Goal: Find specific page/section: Find specific page/section

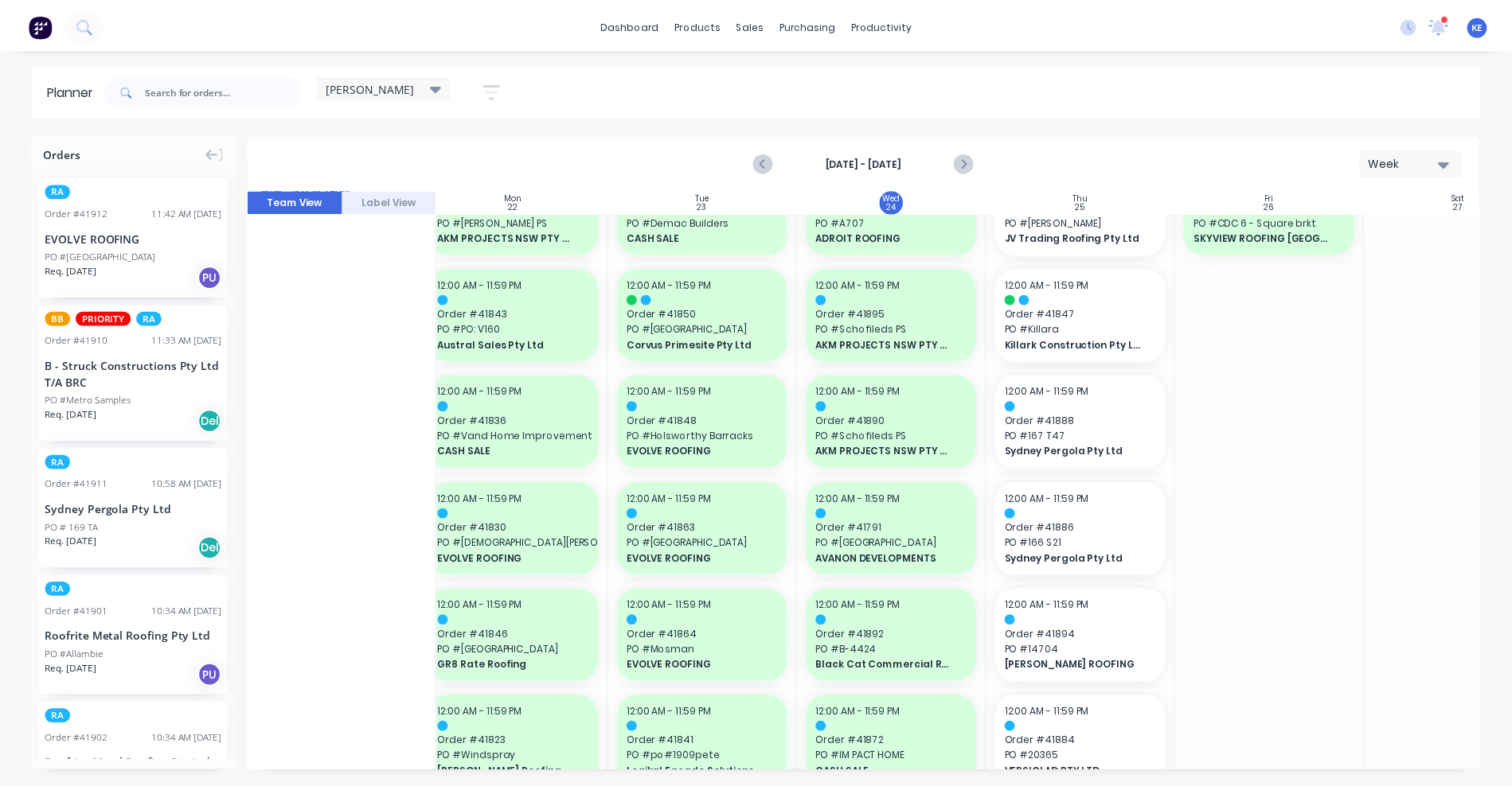
scroll to position [0, 209]
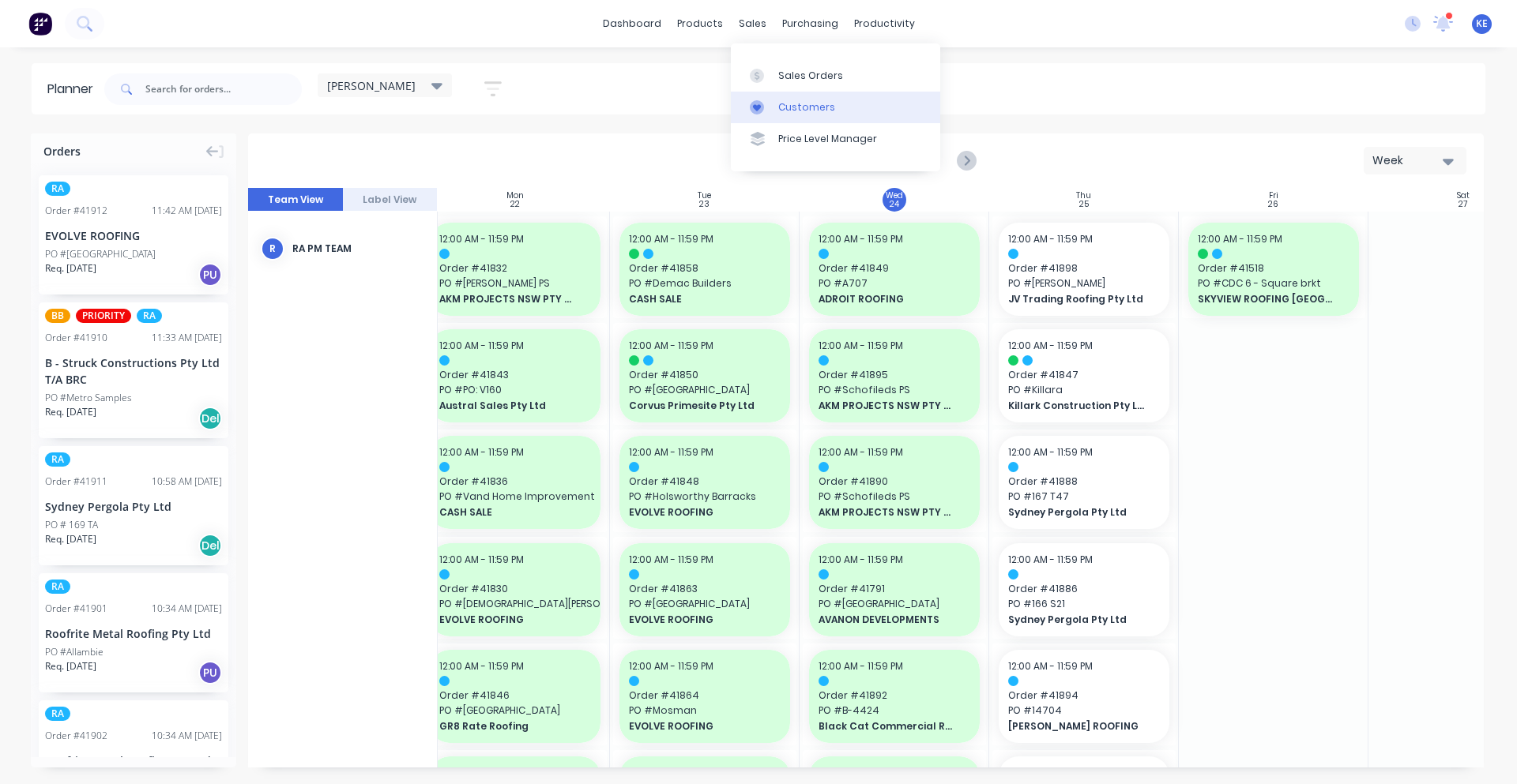
click at [778, 112] on div "Customers" at bounding box center [806, 107] width 57 height 14
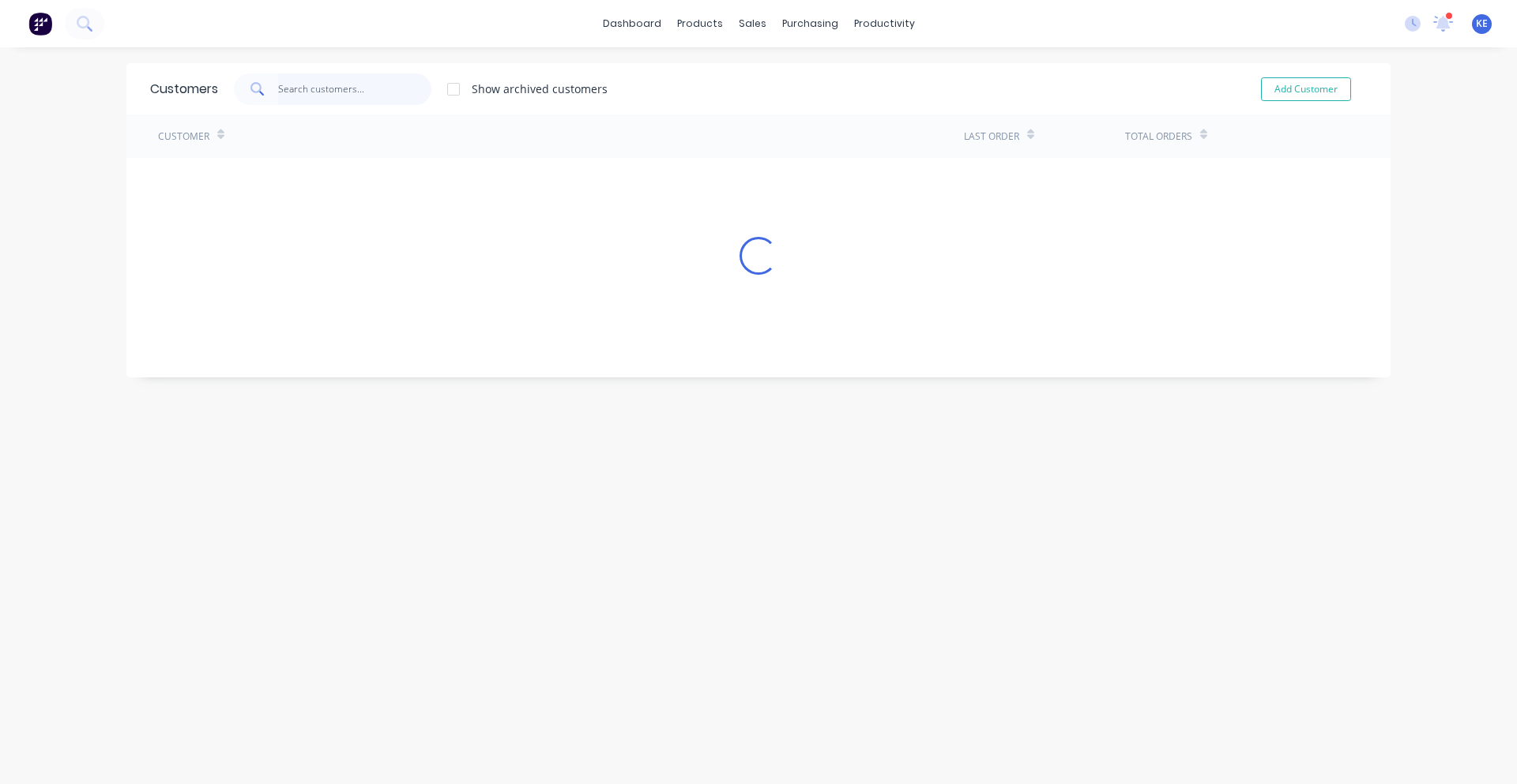
click at [321, 79] on input "text" at bounding box center [355, 89] width 154 height 31
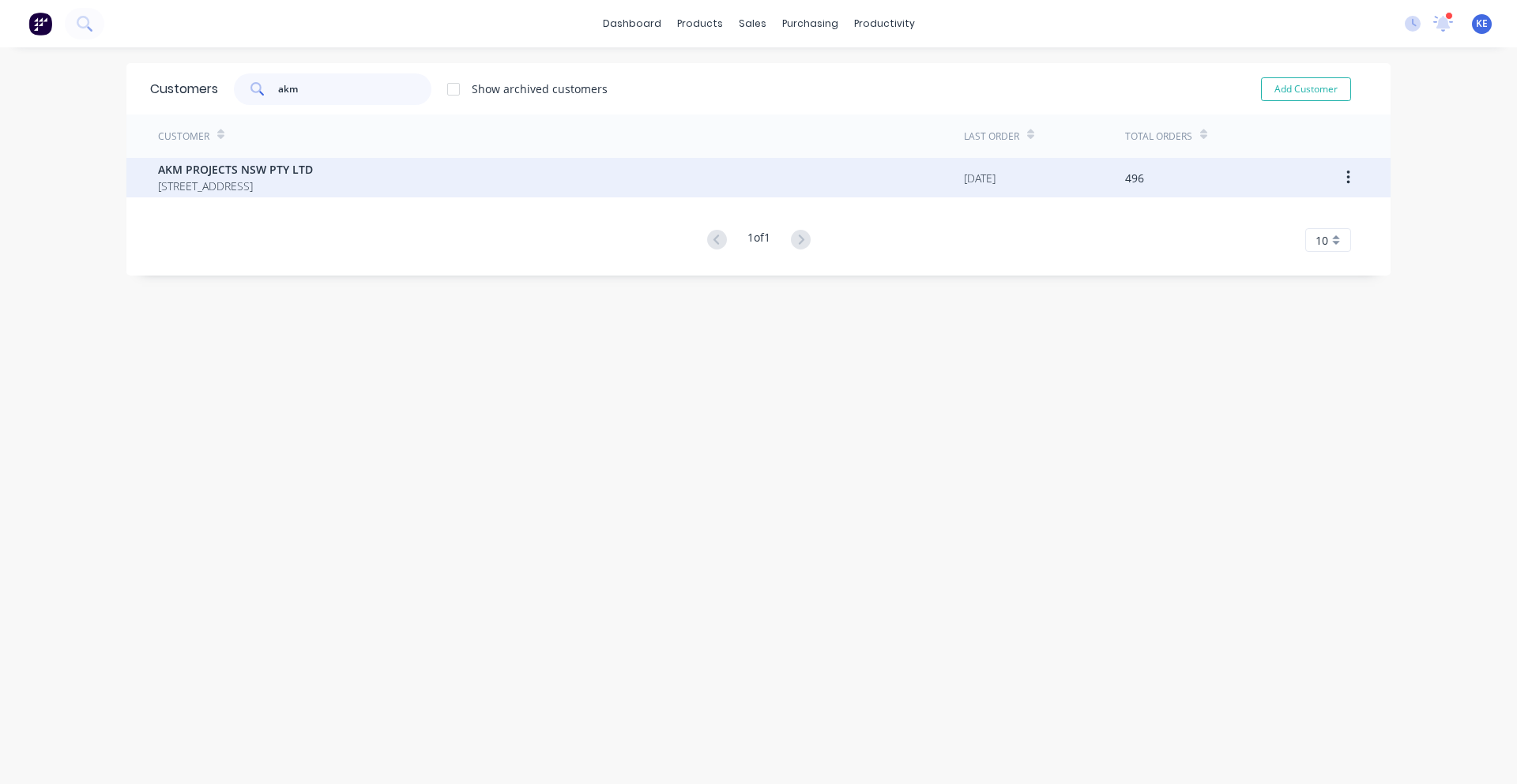
type input "akm"
click at [312, 170] on span "AKM PROJECTS NSW PTY LTD" at bounding box center [236, 169] width 155 height 17
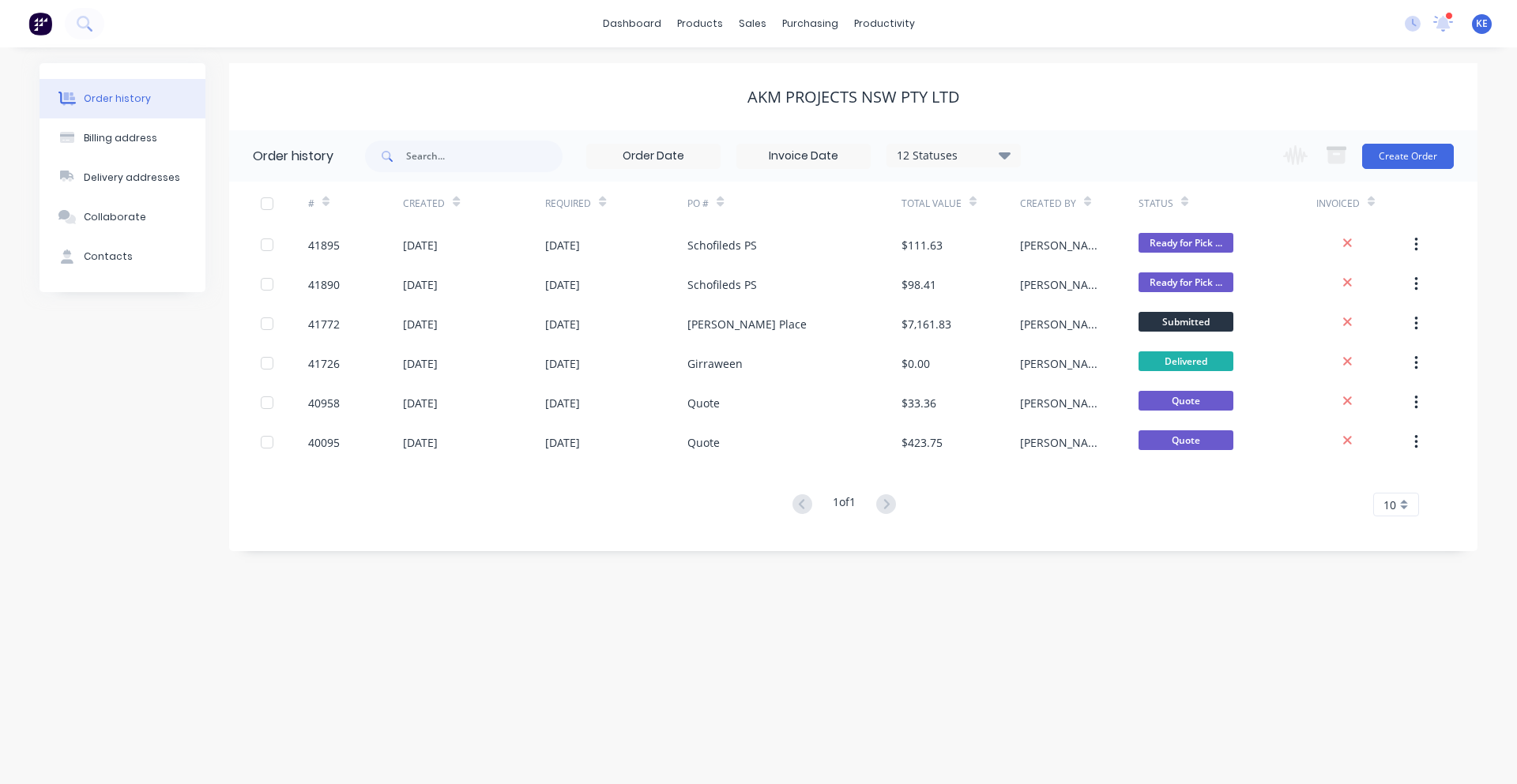
click at [994, 161] on div "12 Statuses" at bounding box center [953, 156] width 132 height 17
click at [1084, 338] on label at bounding box center [1084, 338] width 0 height 0
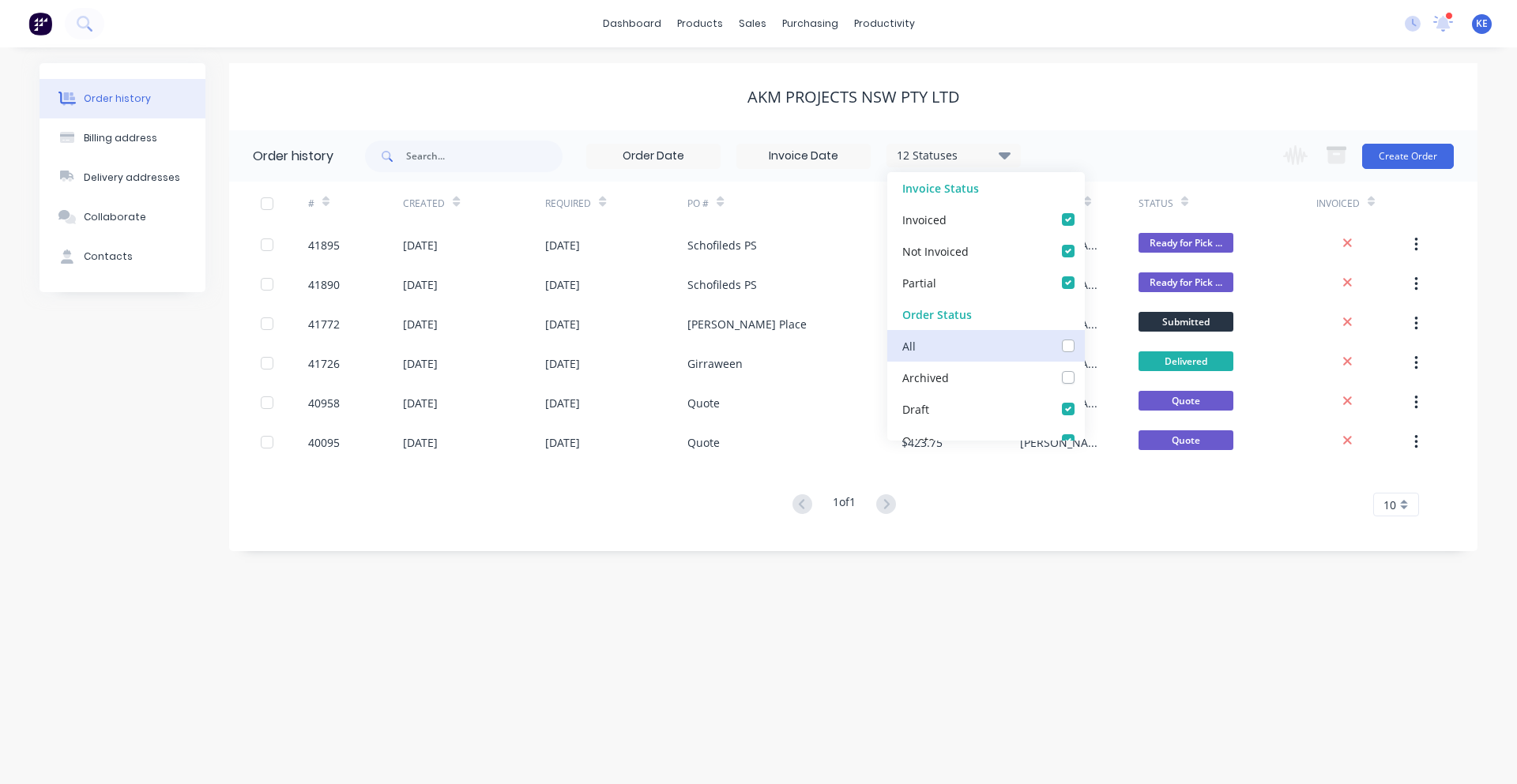
click at [1084, 350] on input "checkbox" at bounding box center [1090, 345] width 13 height 15
checkbox input "true"
click at [1218, 73] on div "AKM PROJECTS NSW PTY LTD" at bounding box center [853, 97] width 1248 height 67
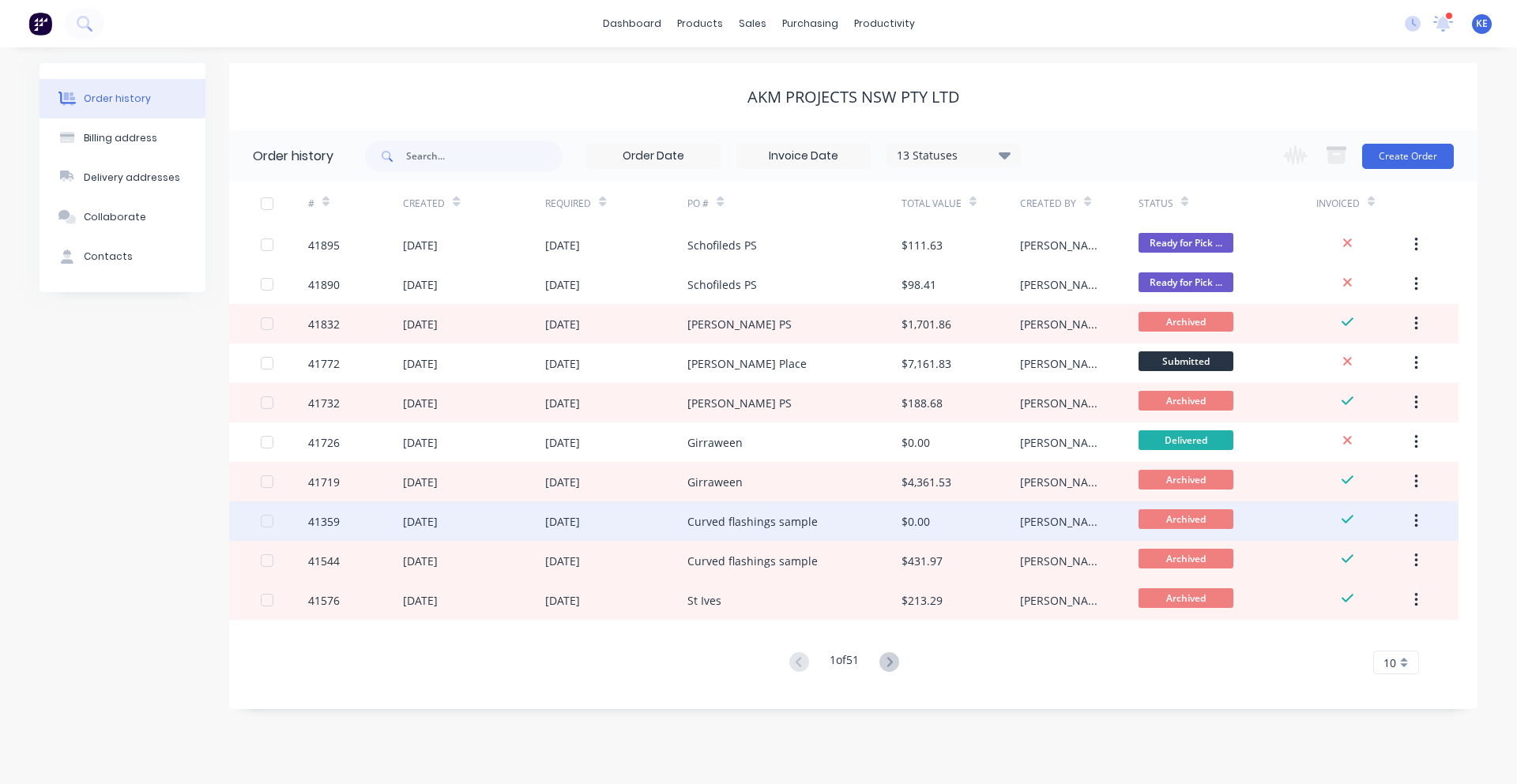
click at [721, 526] on div "Curved flashings sample" at bounding box center [753, 521] width 131 height 17
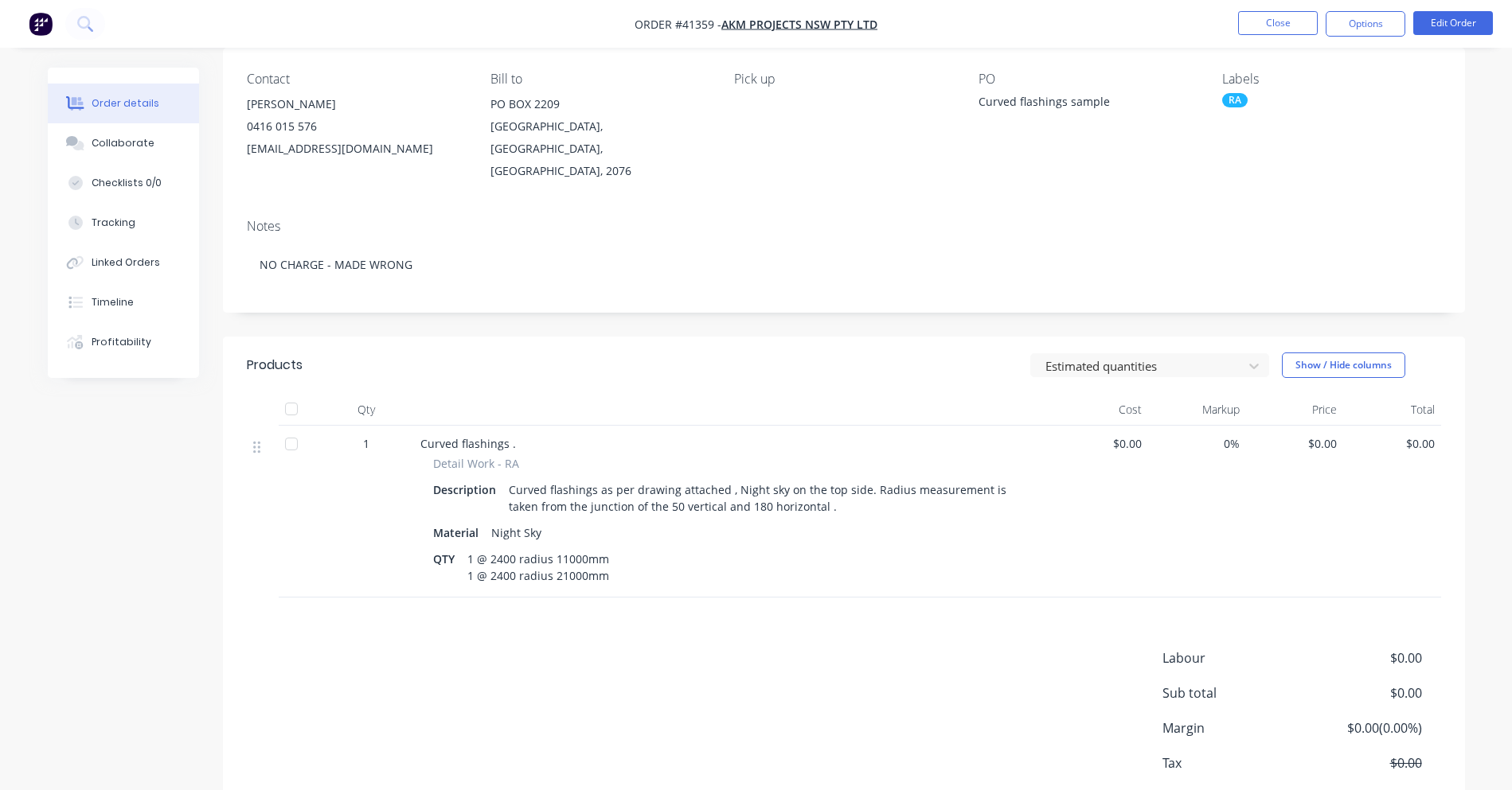
scroll to position [166, 0]
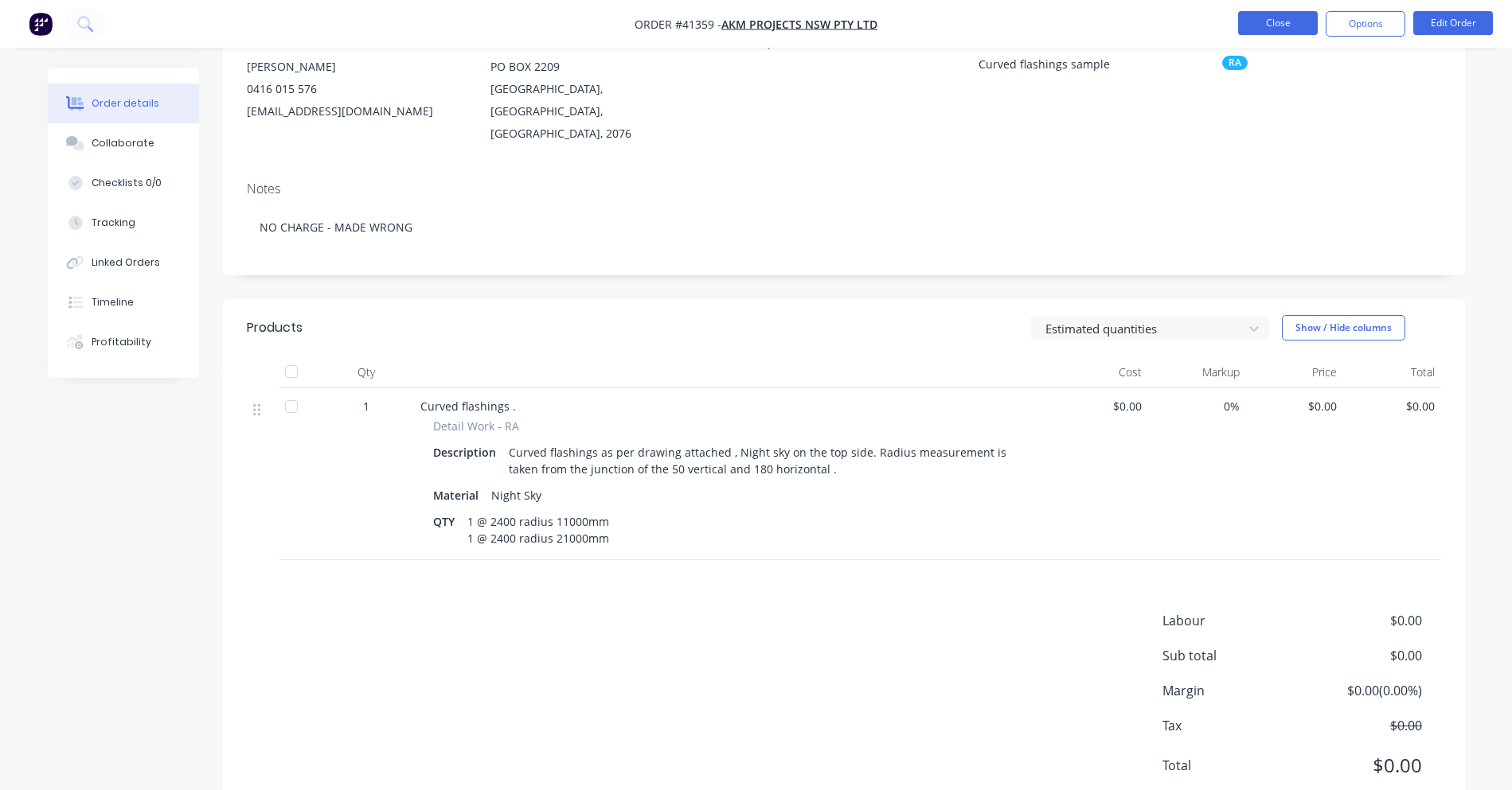
click at [1259, 16] on button "Close" at bounding box center [1278, 23] width 80 height 24
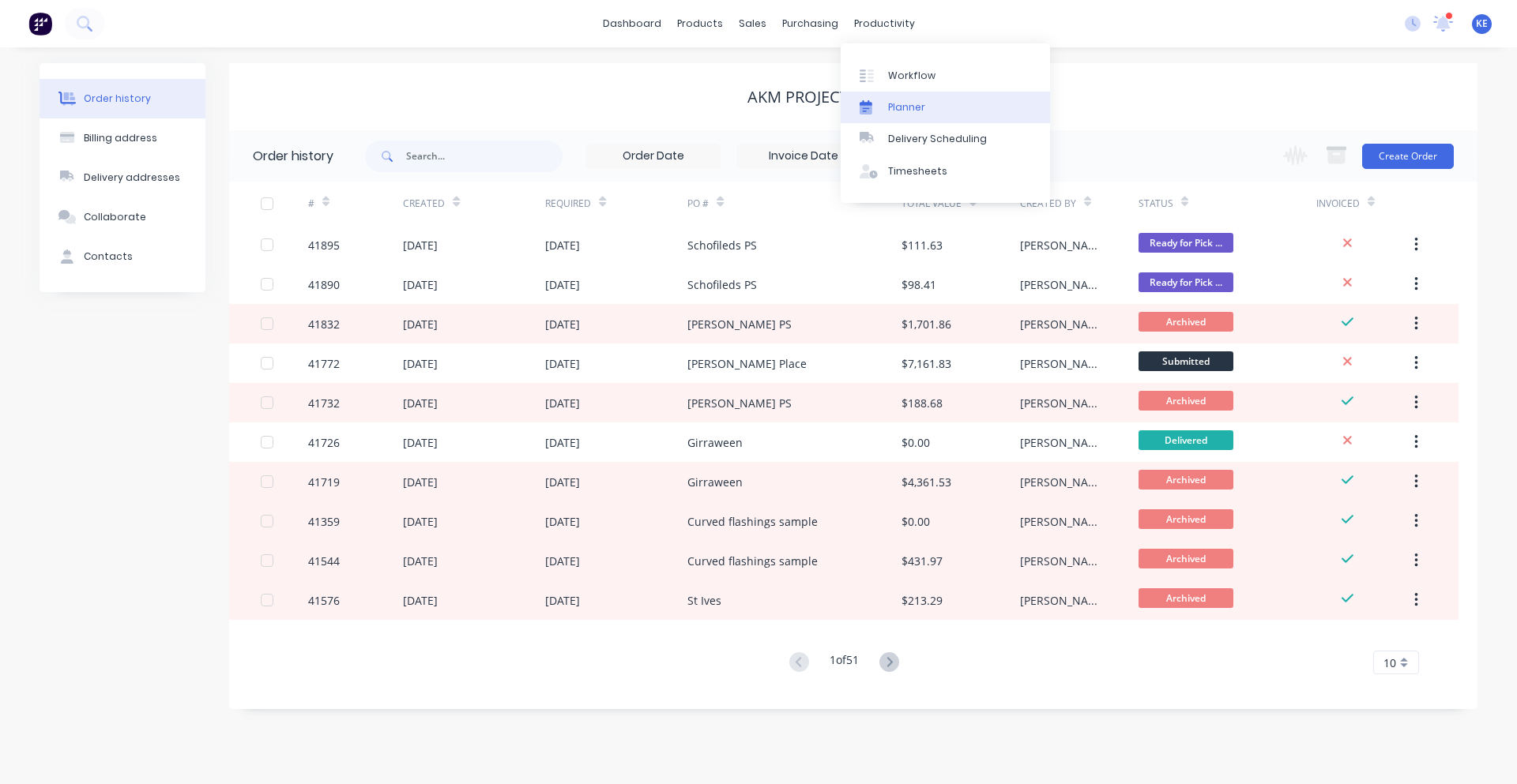
click at [911, 109] on div "Planner" at bounding box center [906, 107] width 37 height 14
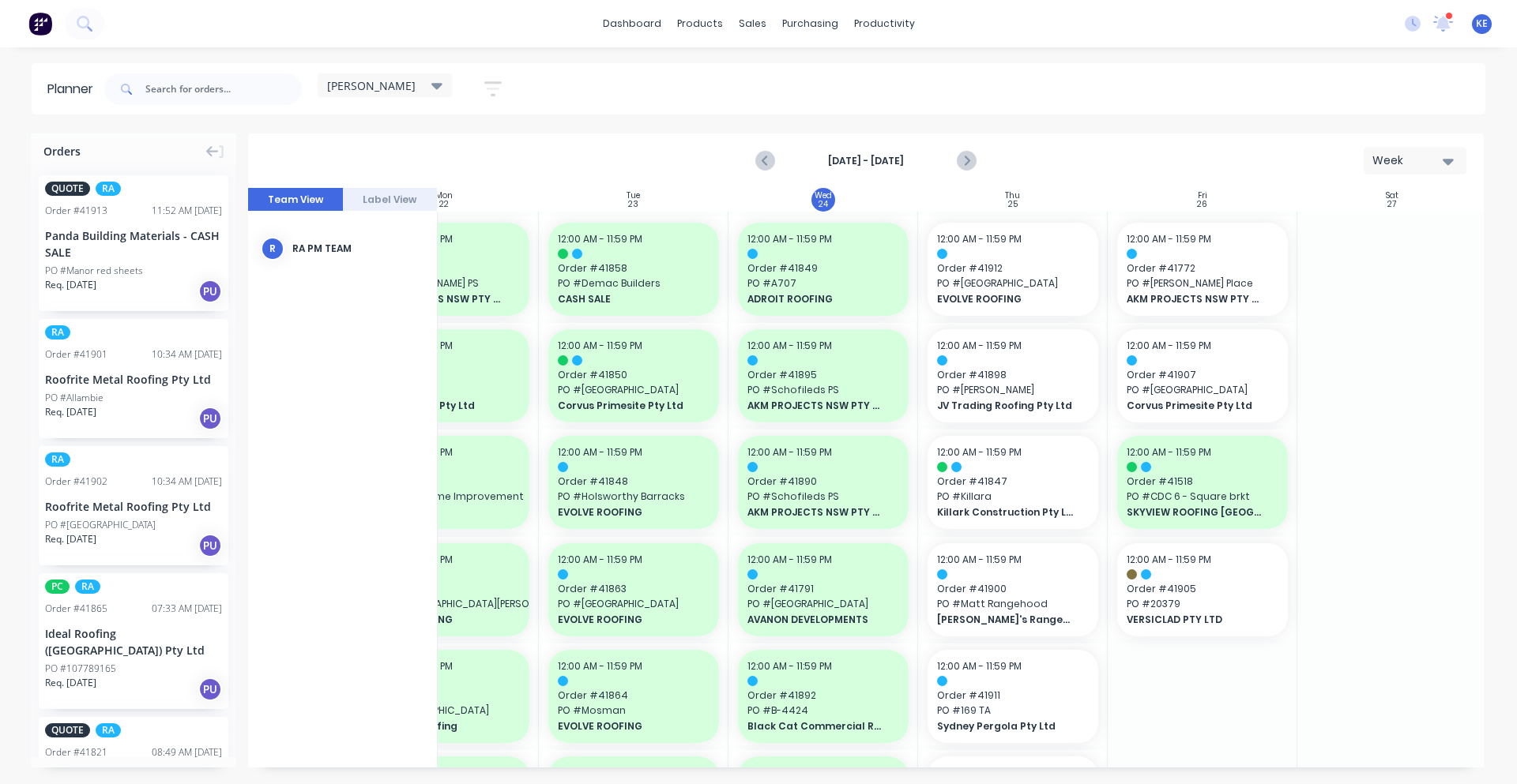
scroll to position [0, 287]
click at [1212, 297] on span "AKM PROJECTS NSW PTY LTD" at bounding box center [1191, 299] width 137 height 14
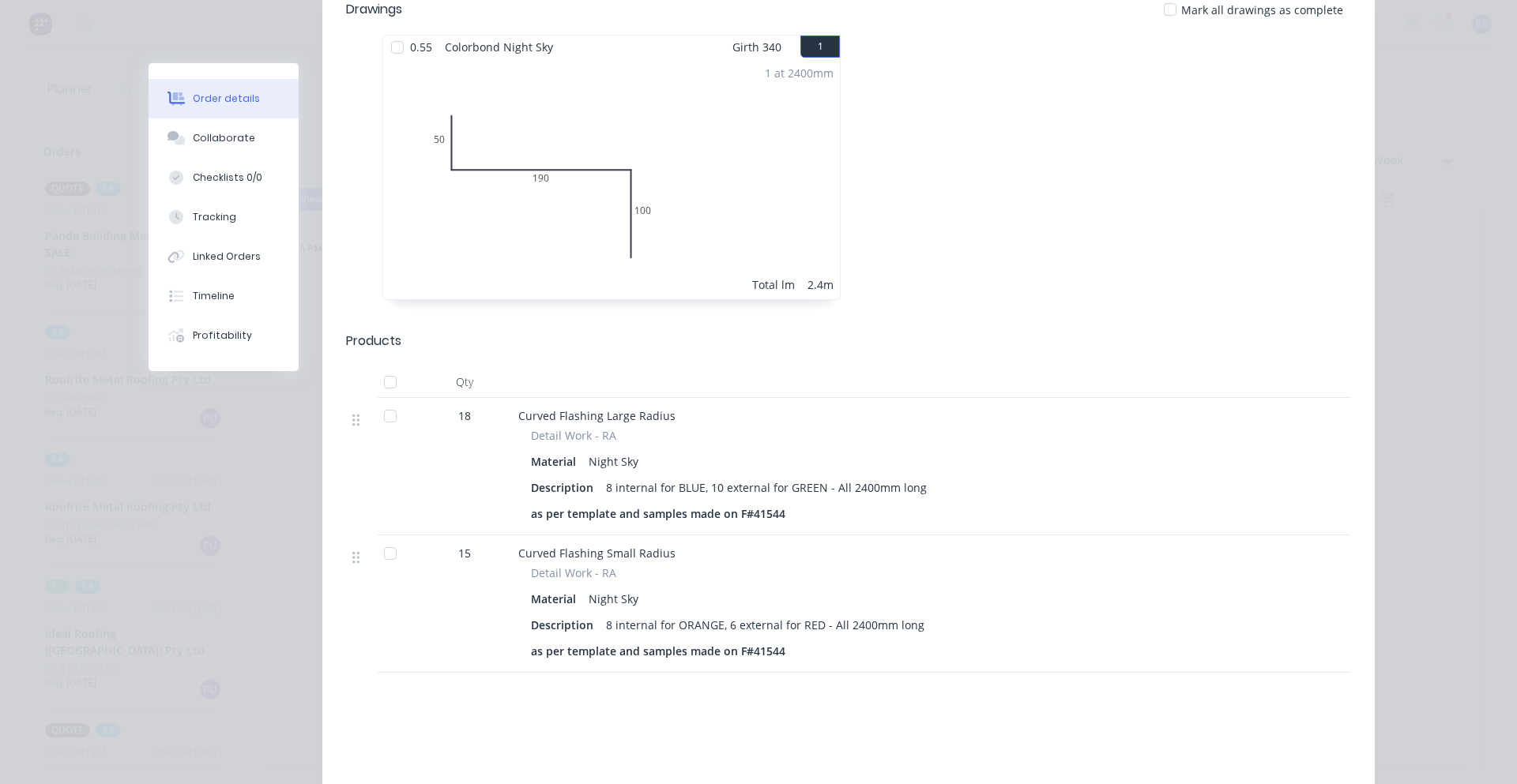
scroll to position [493, 0]
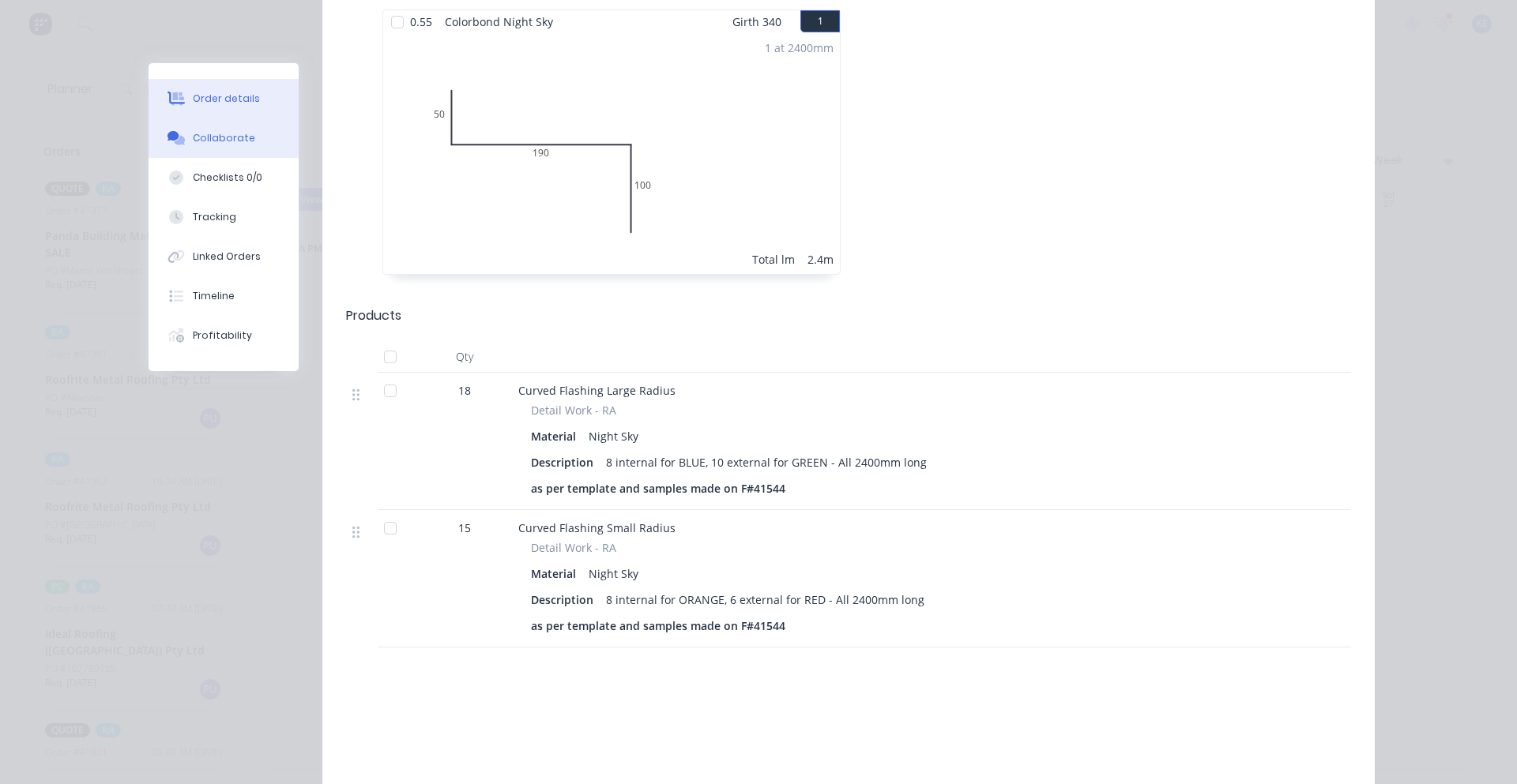
click at [192, 132] on div "Collaborate" at bounding box center [224, 138] width 63 height 14
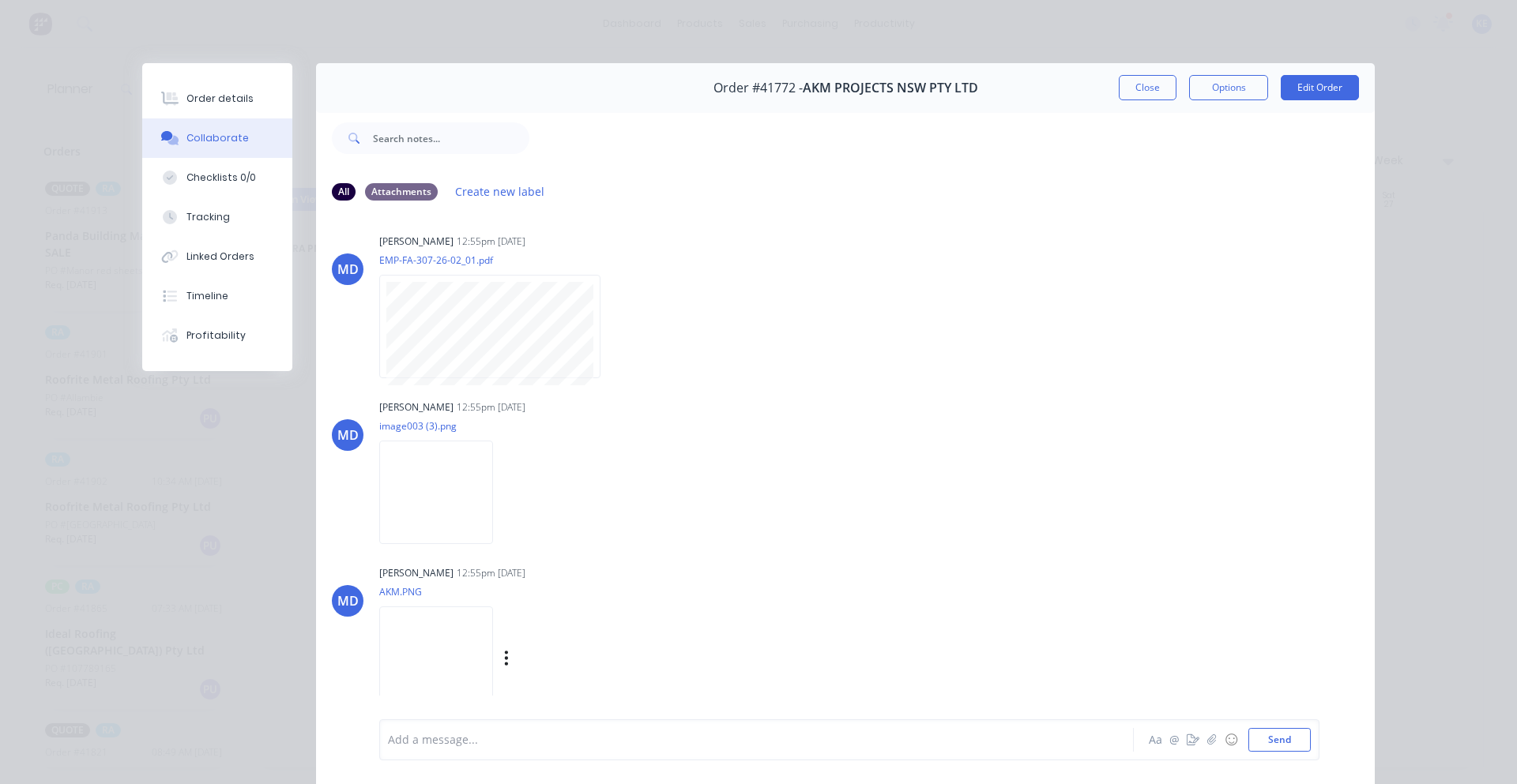
scroll to position [72, 0]
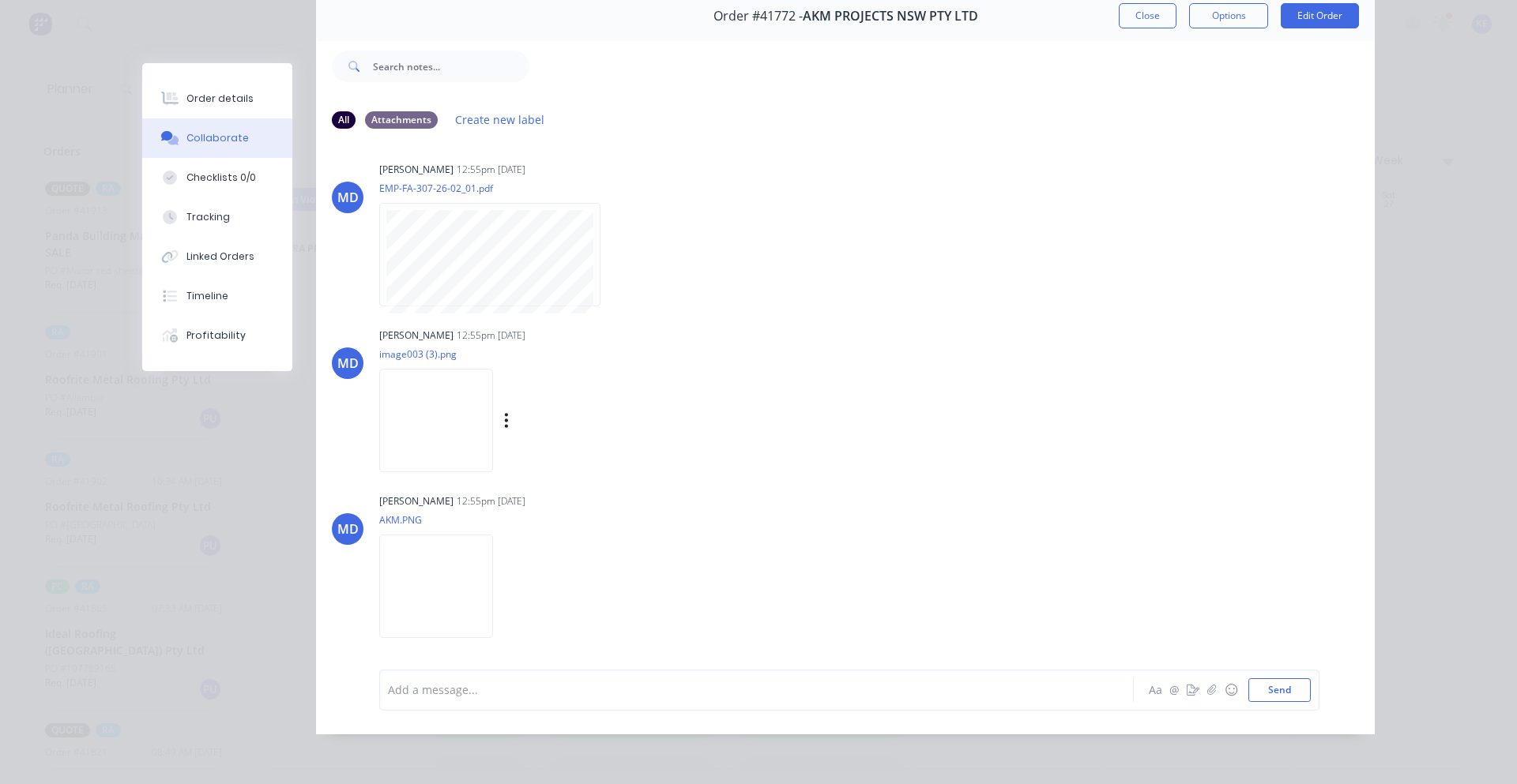
click at [437, 446] on img at bounding box center [436, 420] width 114 height 104
click at [1118, 27] on button "Close" at bounding box center [1147, 16] width 57 height 25
